Goal: Check status

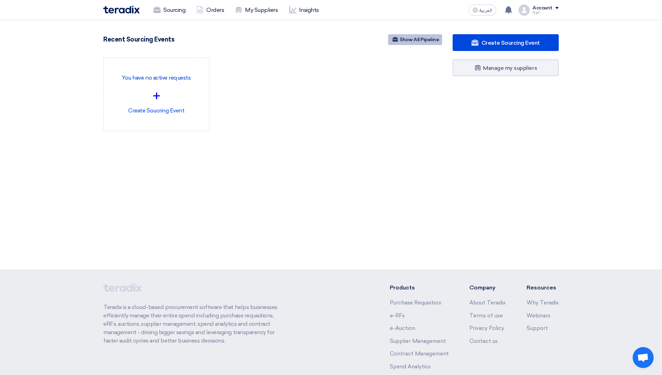
click at [418, 36] on link "Show All Pipeline" at bounding box center [415, 39] width 54 height 11
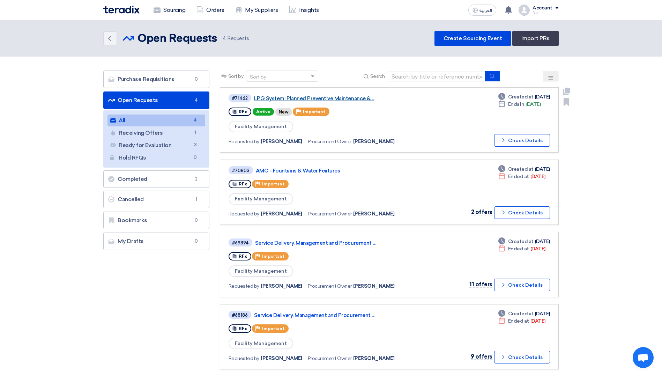
click at [322, 96] on link "LPG System: Planned Preventive Maintenance & ..." at bounding box center [341, 98] width 174 height 6
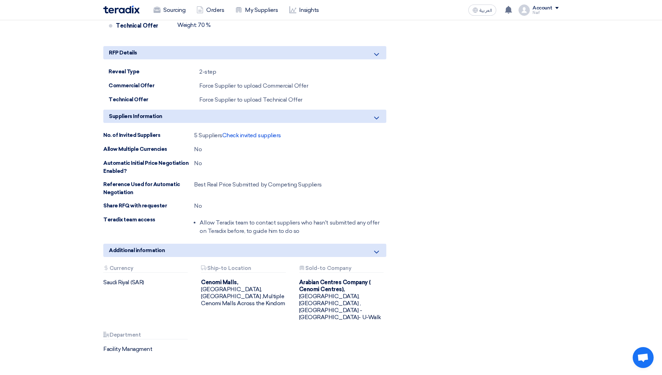
scroll to position [482, 0]
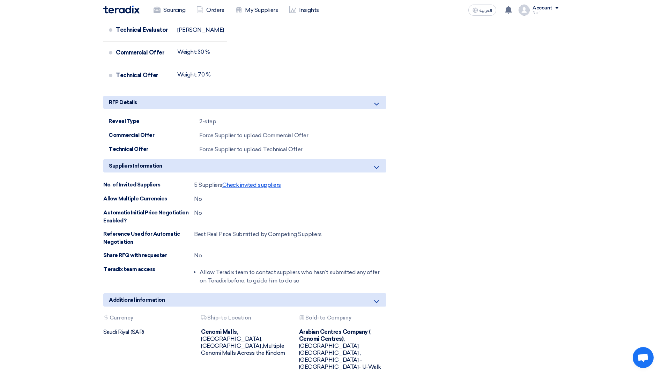
click at [244, 181] on span "Check invited suppliers" at bounding box center [251, 184] width 59 height 7
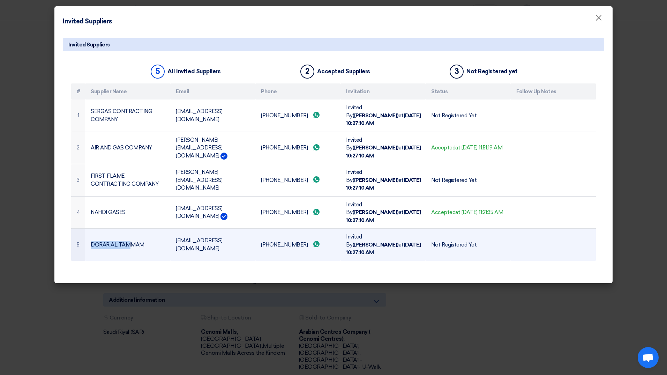
drag, startPoint x: 92, startPoint y: 209, endPoint x: 131, endPoint y: 209, distance: 38.7
click at [131, 228] on td "DORAR AL TAMMAM" at bounding box center [127, 244] width 85 height 32
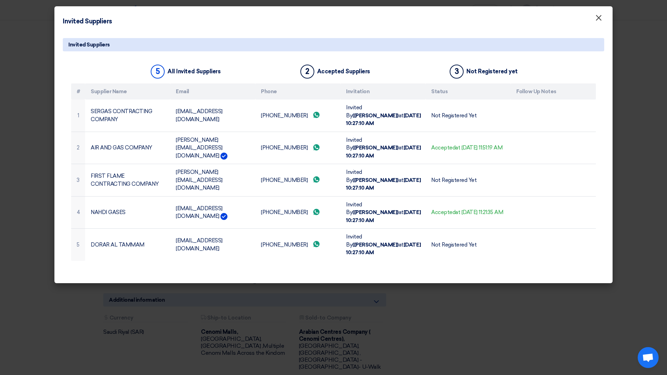
click at [601, 18] on span "×" at bounding box center [598, 20] width 7 height 14
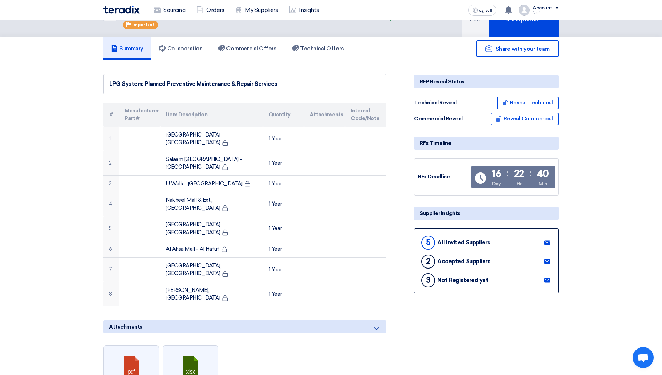
scroll to position [0, 0]
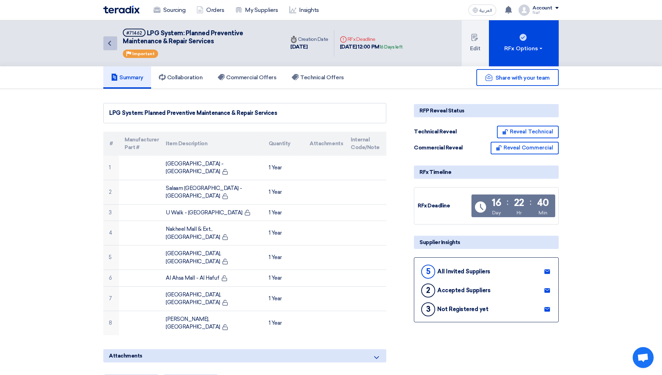
click at [111, 46] on icon "Back" at bounding box center [109, 43] width 8 height 8
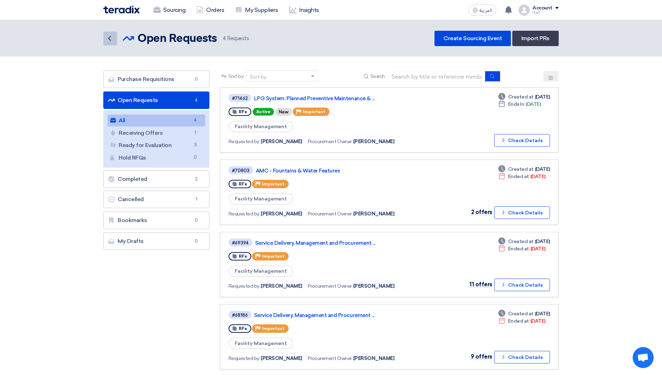
click at [112, 41] on icon "Back" at bounding box center [109, 38] width 8 height 8
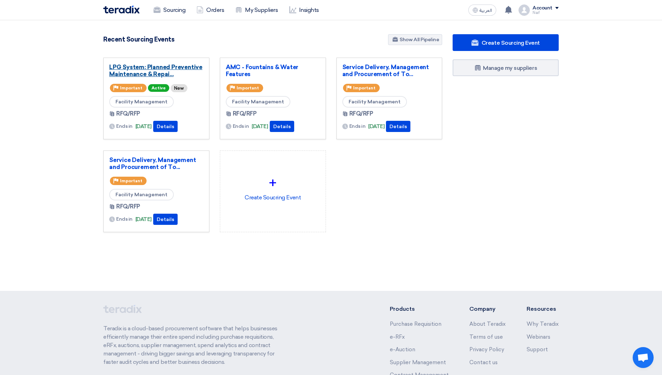
click at [127, 69] on link "LPG System: Planned Preventive Maintenance & Repai..." at bounding box center [156, 70] width 94 height 14
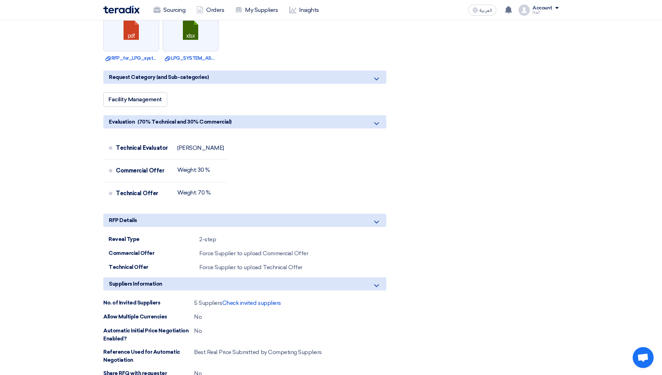
scroll to position [418, 0]
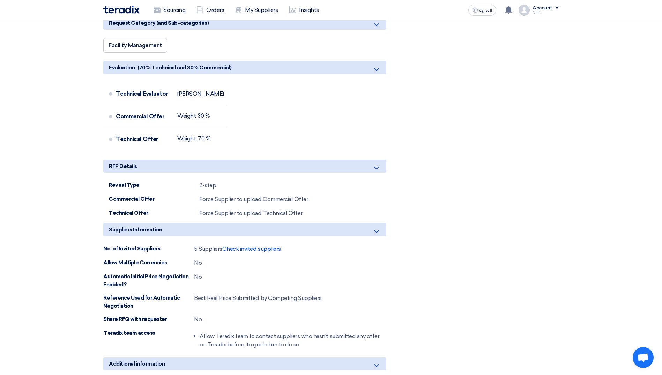
click at [266, 244] on div "5 Suppliers Check invited suppliers" at bounding box center [237, 248] width 87 height 8
click at [267, 245] on span "Check invited suppliers" at bounding box center [251, 248] width 59 height 7
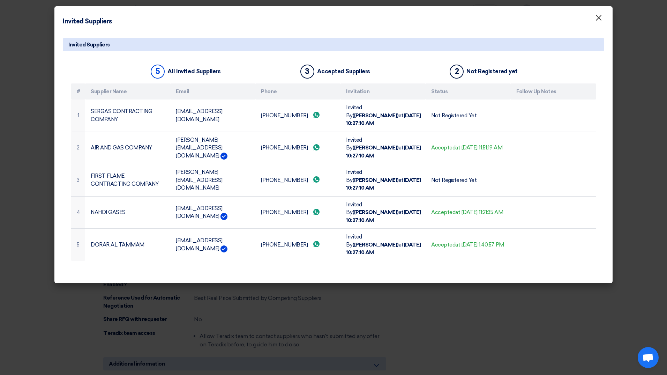
click at [602, 20] on button "×" at bounding box center [598, 18] width 18 height 14
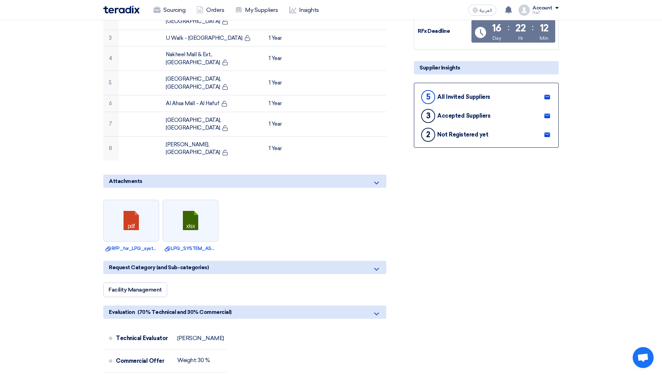
scroll to position [349, 0]
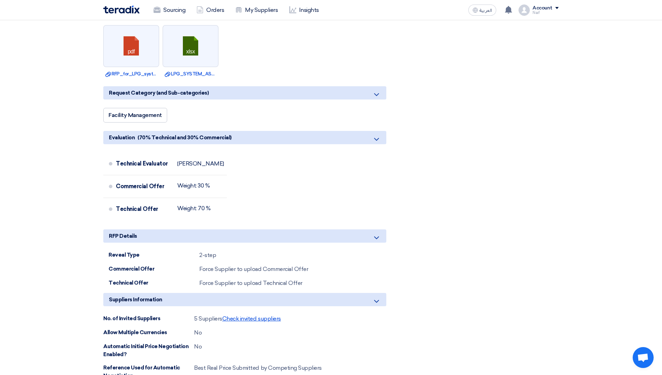
click at [253, 315] on span "Check invited suppliers" at bounding box center [251, 318] width 59 height 7
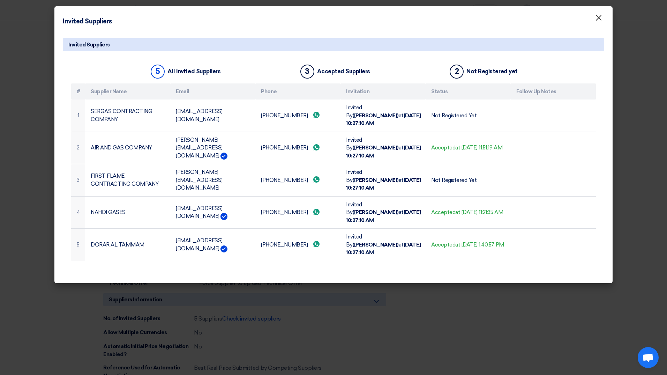
click at [596, 18] on span "×" at bounding box center [598, 20] width 7 height 14
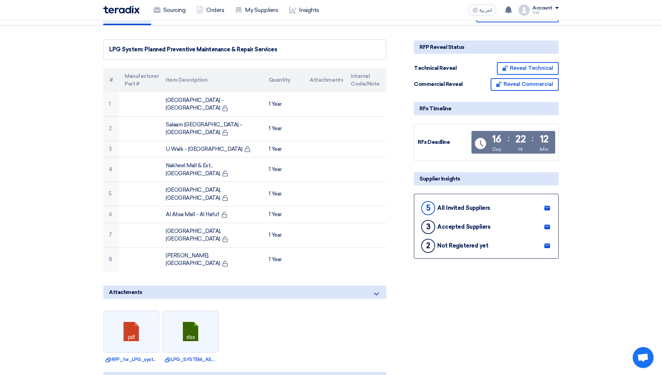
scroll to position [0, 0]
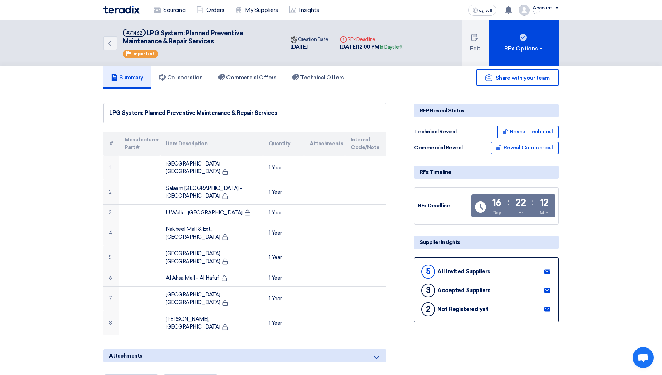
click at [119, 39] on div "Back #71462 LPG System: Planned Preventive Maintenance & Repair Services Priori…" at bounding box center [193, 43] width 181 height 46
click at [113, 41] on icon "Back" at bounding box center [109, 43] width 8 height 8
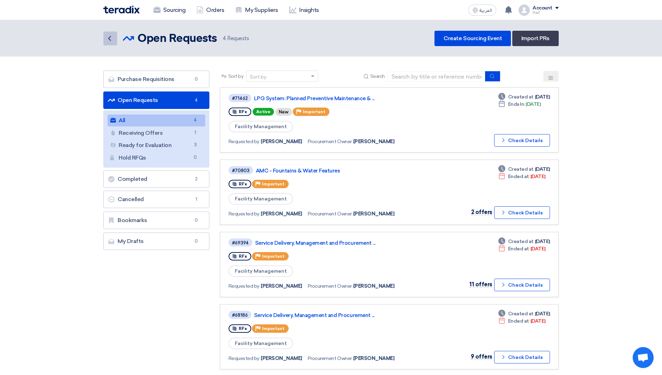
click at [105, 40] on icon "Back" at bounding box center [109, 38] width 8 height 8
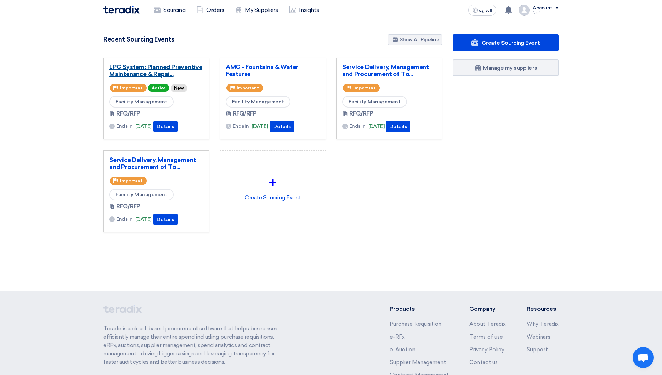
click at [137, 65] on link "LPG System: Planned Preventive Maintenance & Repai..." at bounding box center [156, 70] width 94 height 14
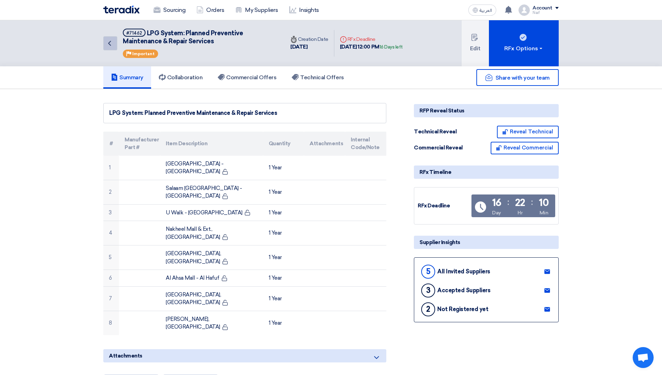
click at [112, 42] on icon "Back" at bounding box center [109, 43] width 8 height 8
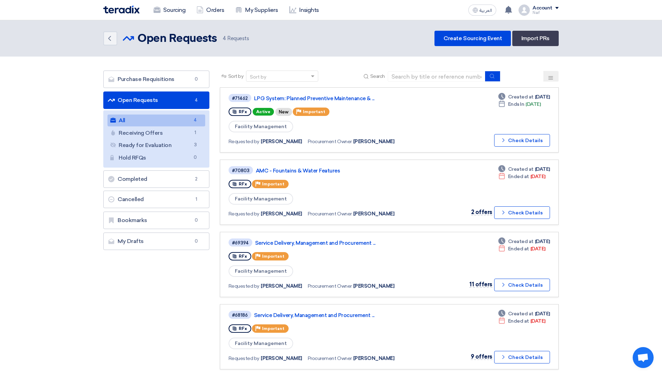
click at [57, 247] on section "Purchase Requisitions Purchase Requisitions 0 Open Requests Open Requests 4 All…" at bounding box center [331, 222] width 662 height 333
